Goal: Information Seeking & Learning: Learn about a topic

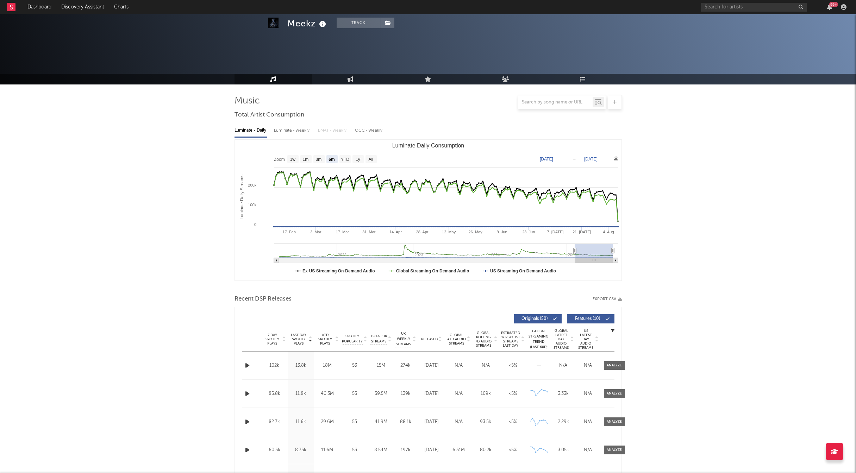
select select "6m"
select select "1w"
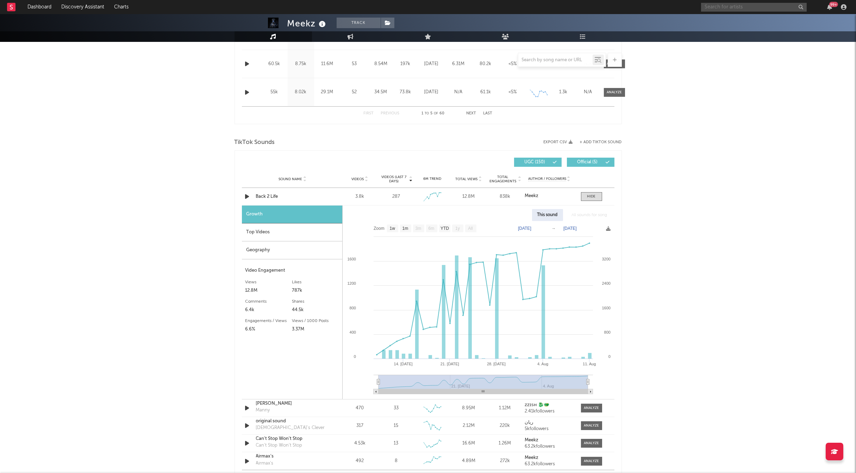
click at [735, 7] on input "text" at bounding box center [754, 7] width 106 height 9
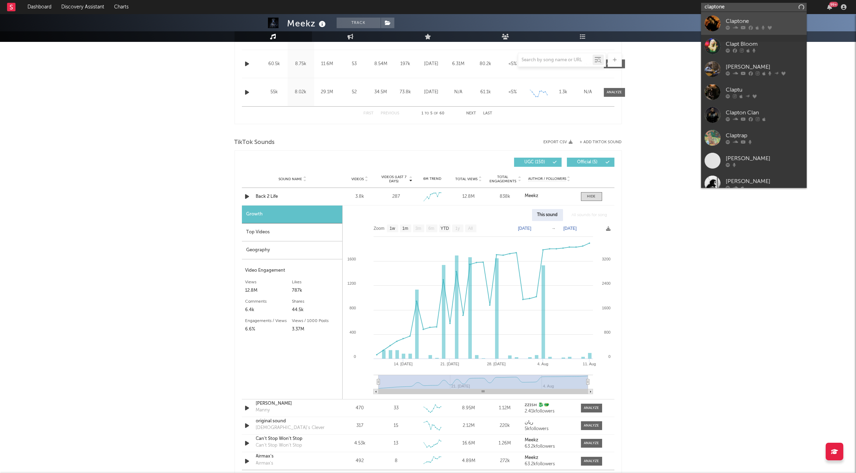
type input "claptone"
click at [756, 26] on icon at bounding box center [757, 27] width 3 height 4
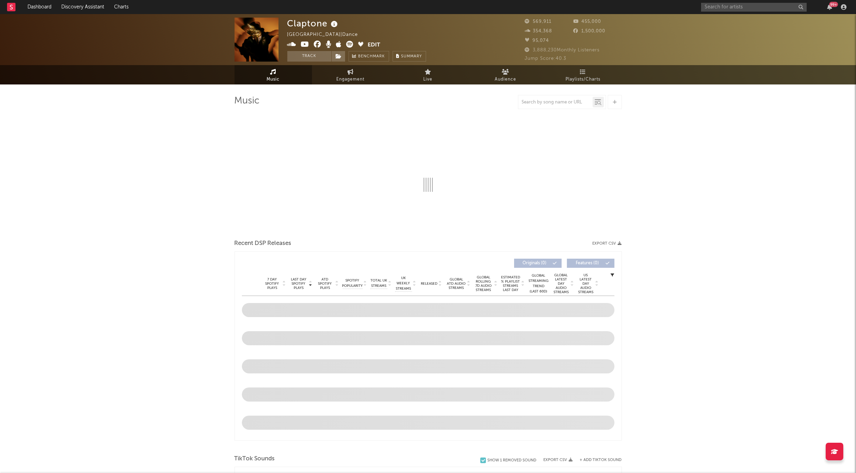
select select "6m"
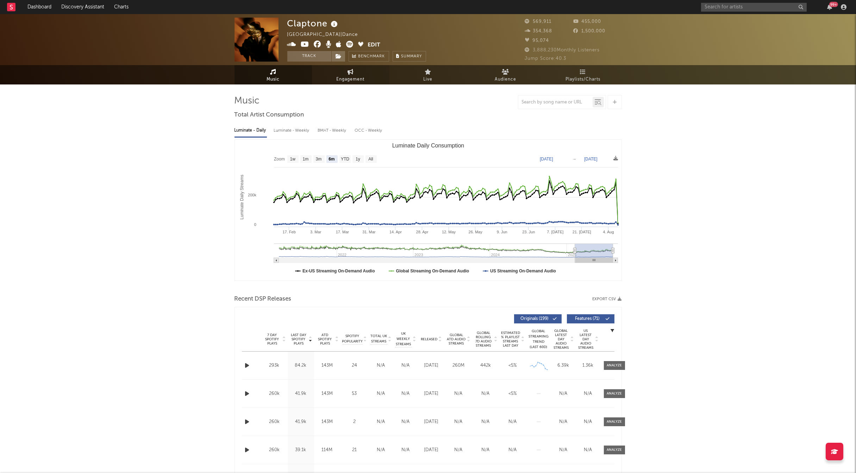
click at [346, 76] on span "Engagement" at bounding box center [351, 79] width 28 height 8
select select "1w"
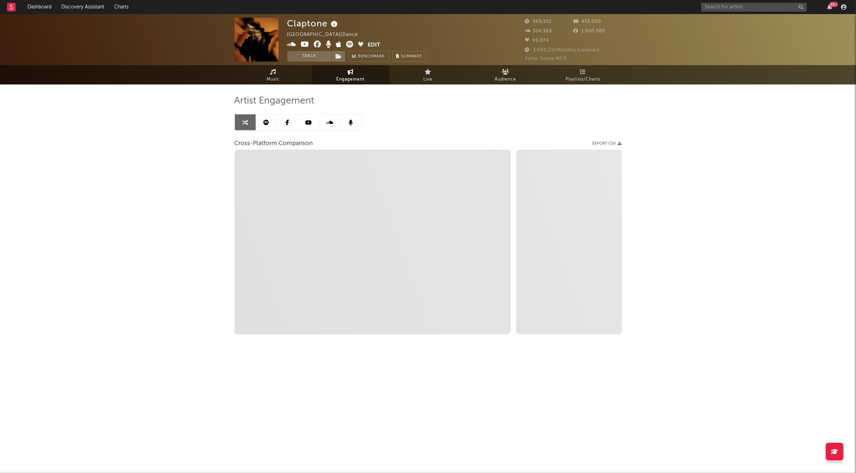
click at [265, 124] on icon at bounding box center [267, 123] width 6 height 6
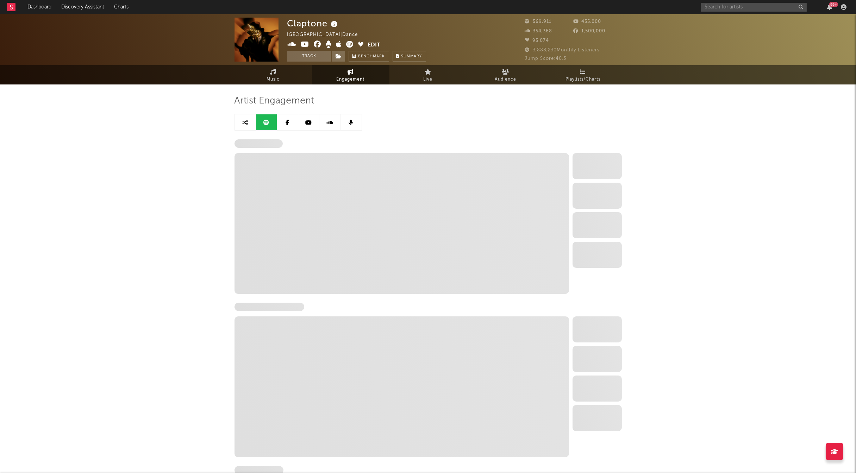
select select "6m"
select select "1w"
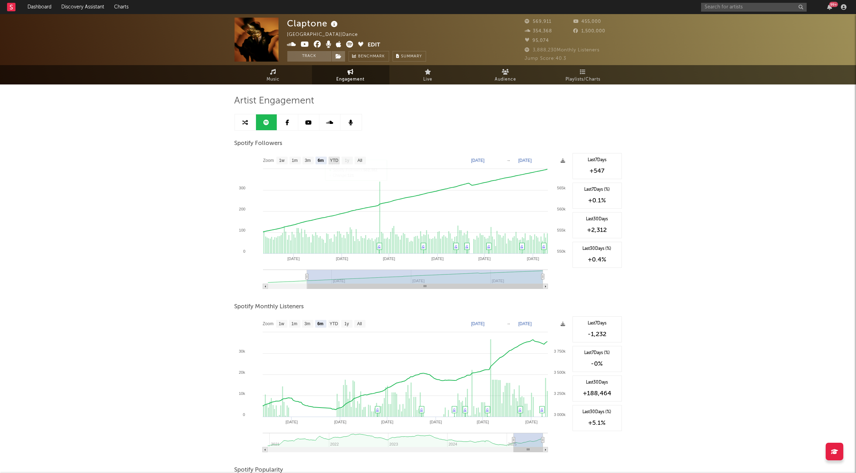
click at [334, 160] on text "YTD" at bounding box center [334, 161] width 8 height 5
select select "YTD"
type input "[DATE]"
click at [360, 161] on text "All" at bounding box center [360, 161] width 5 height 5
